Goal: Task Accomplishment & Management: Use online tool/utility

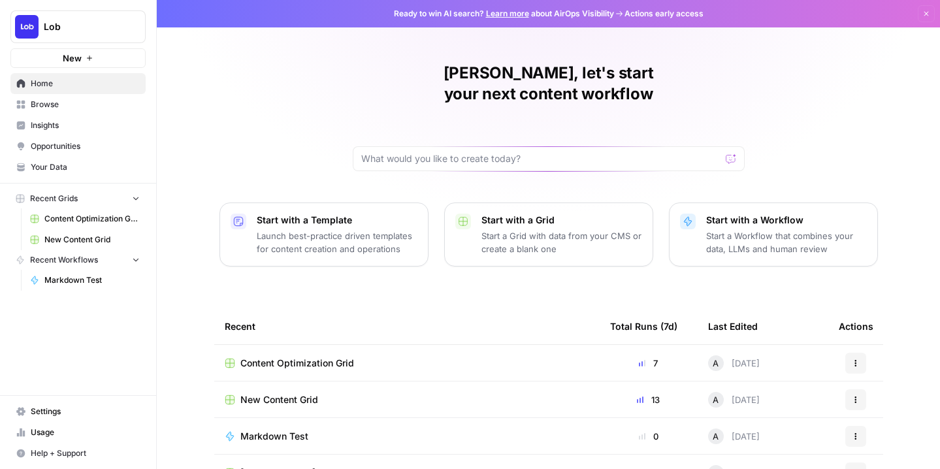
click at [301, 393] on span "New Content Grid" at bounding box center [279, 399] width 78 height 13
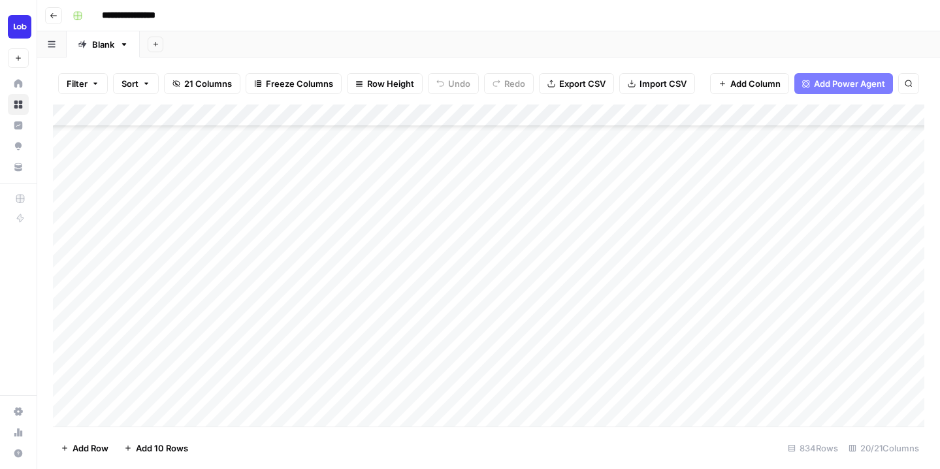
scroll to position [347, 0]
click at [328, 278] on div "Add Column" at bounding box center [488, 265] width 871 height 322
click at [331, 252] on div "Add Column" at bounding box center [488, 265] width 871 height 322
click at [331, 233] on div "Add Column" at bounding box center [488, 265] width 871 height 322
click at [332, 210] on div "Add Column" at bounding box center [488, 265] width 871 height 322
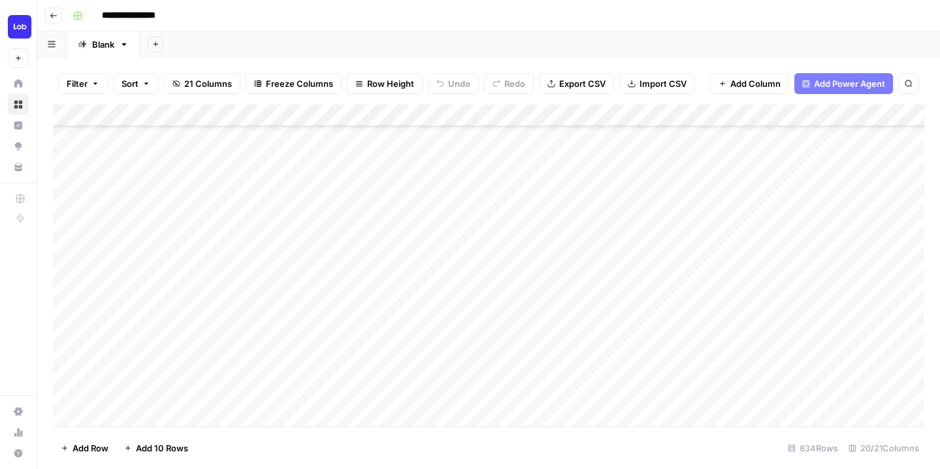
scroll to position [307, 0]
click at [331, 231] on div "Add Column" at bounding box center [488, 265] width 871 height 322
click at [331, 211] on div "Add Column" at bounding box center [488, 265] width 871 height 322
